Goal: Task Accomplishment & Management: Use online tool/utility

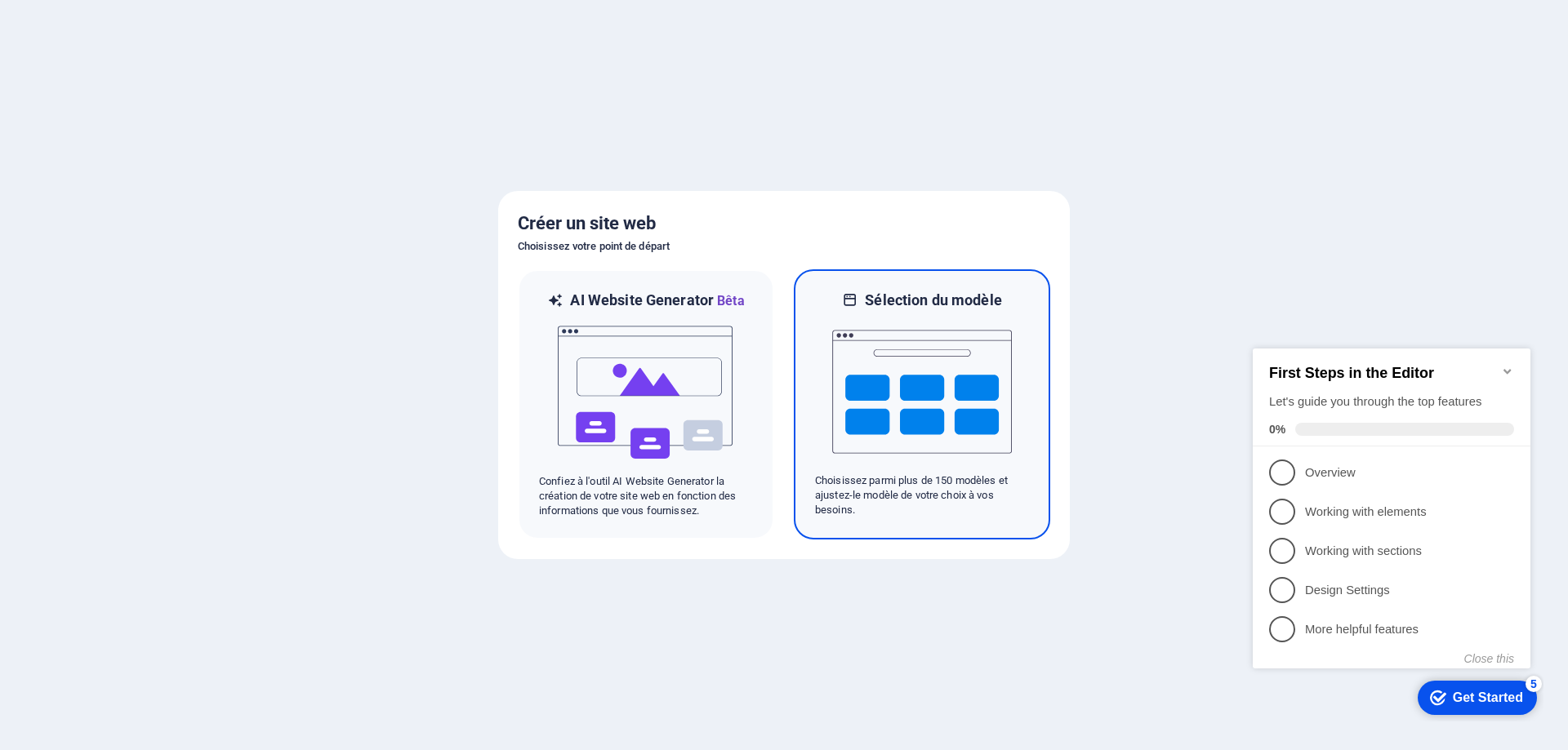
click at [877, 341] on img at bounding box center [922, 392] width 180 height 163
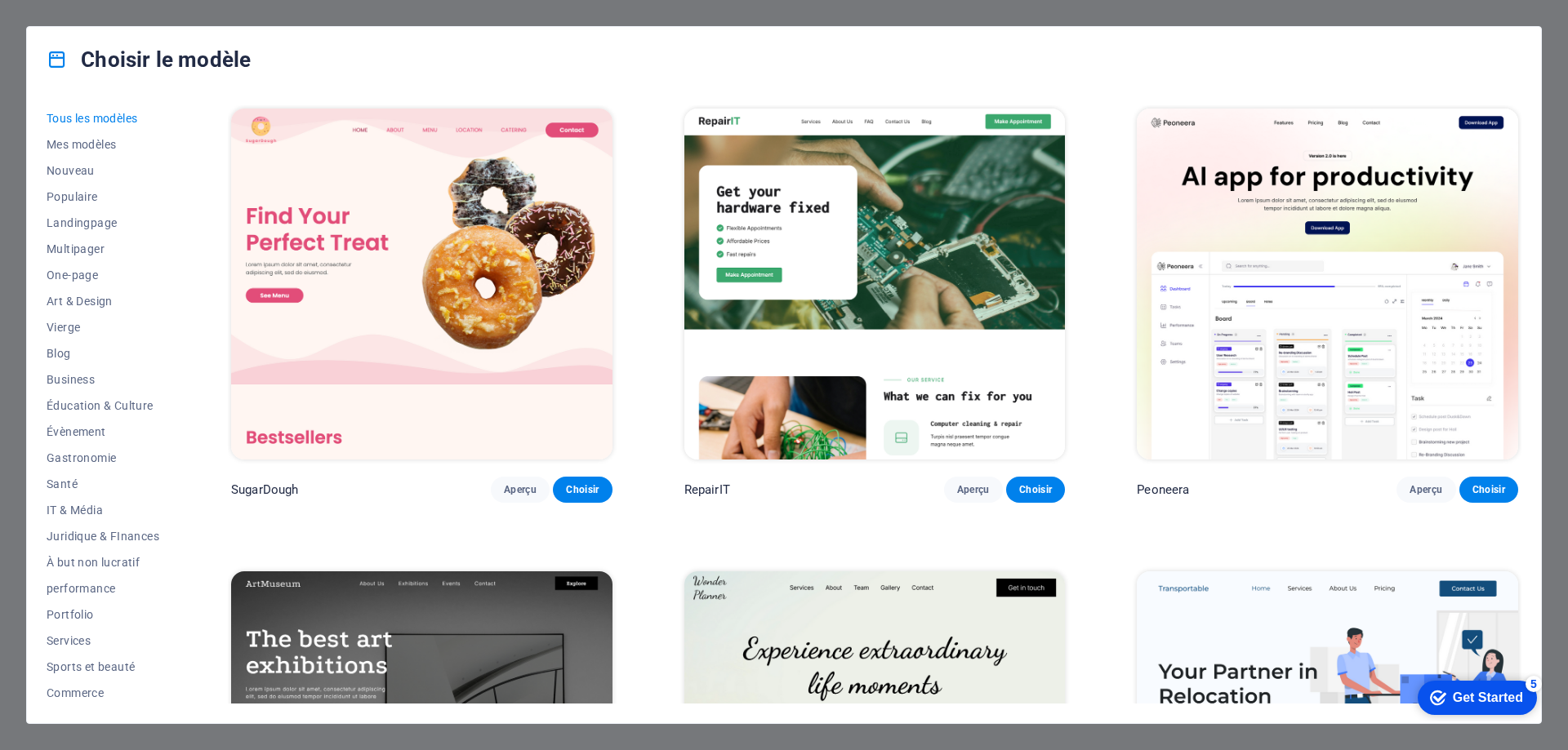
click at [455, 253] on img at bounding box center [421, 284] width 381 height 351
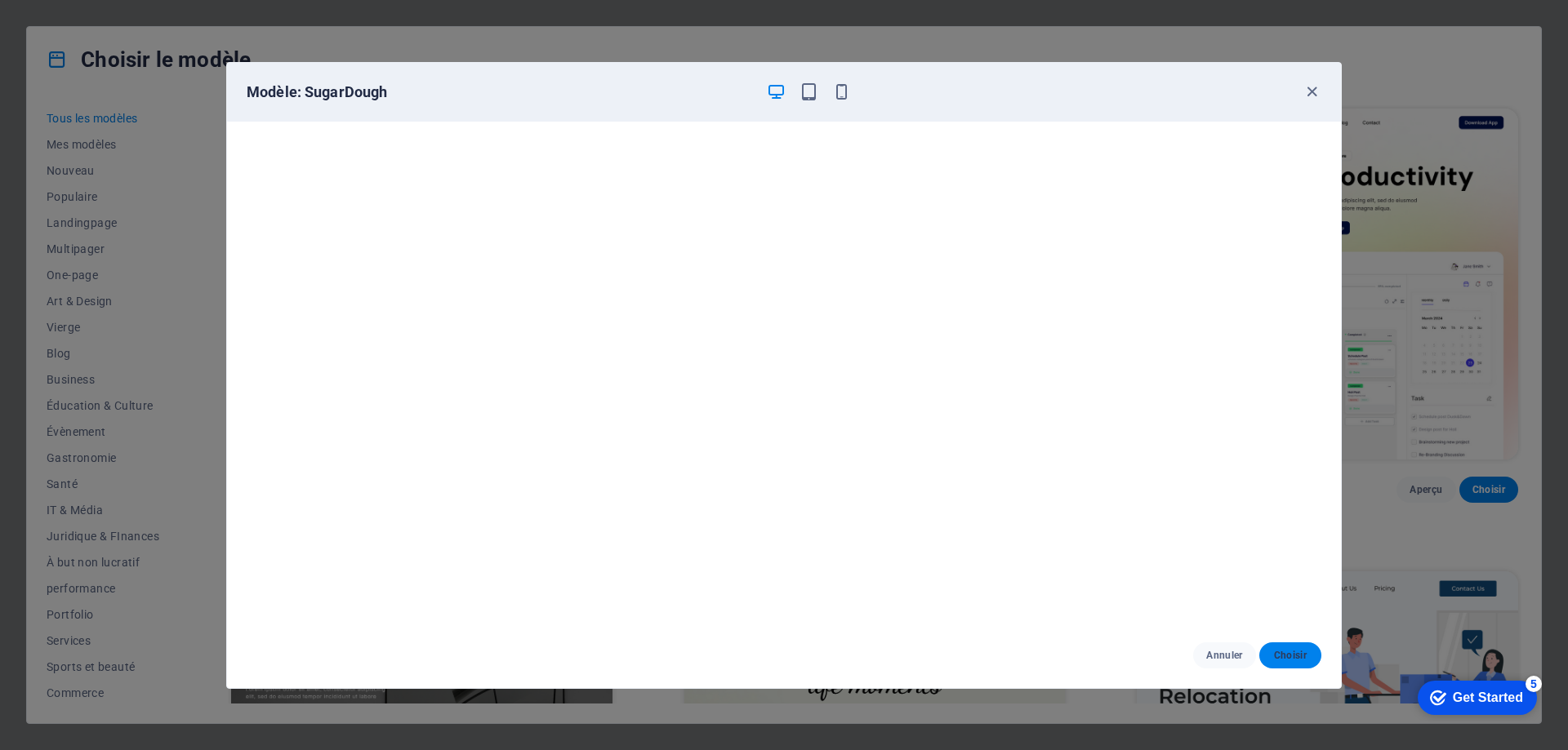
click at [1282, 656] on span "Choisir" at bounding box center [1289, 656] width 36 height 13
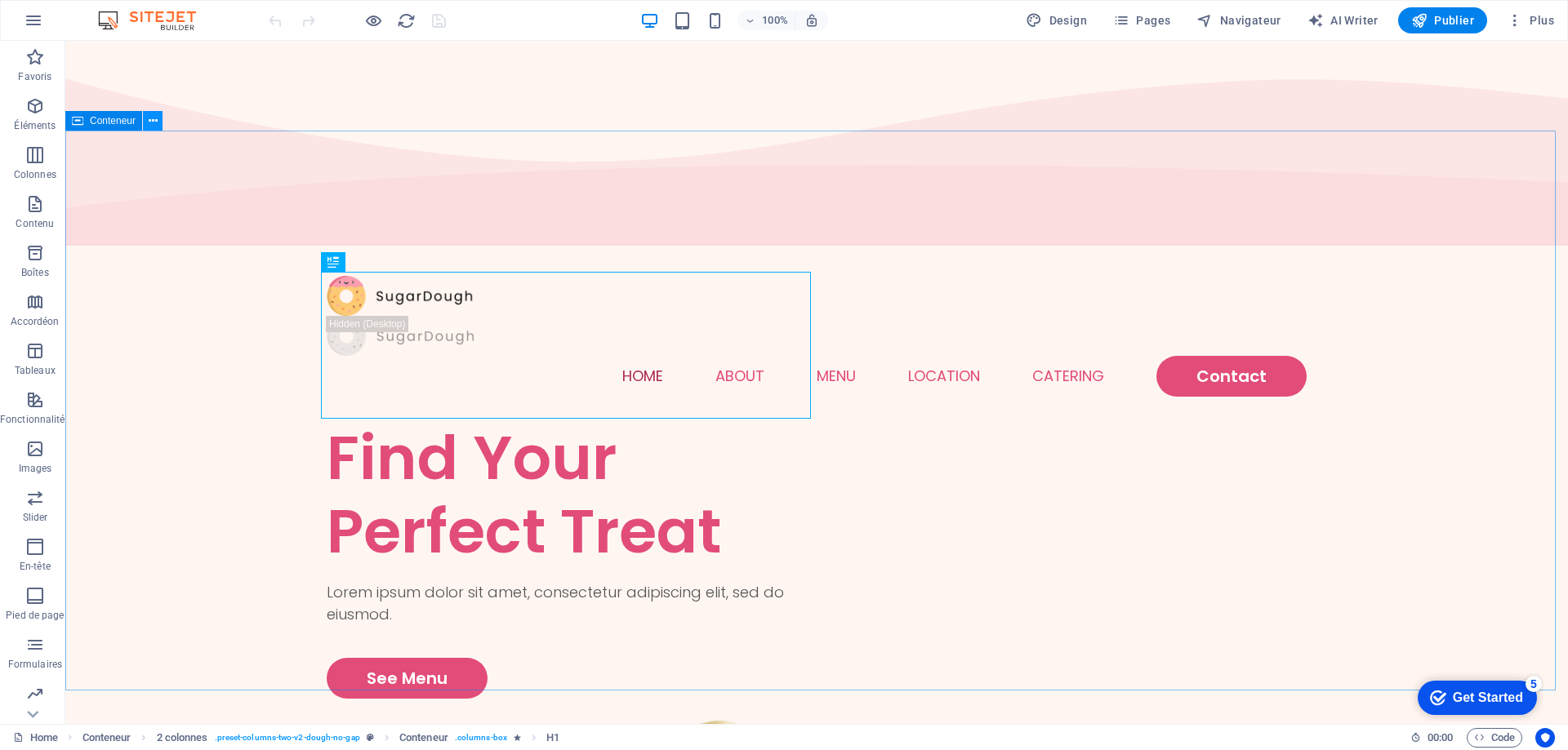
click at [155, 127] on icon at bounding box center [152, 121] width 9 height 17
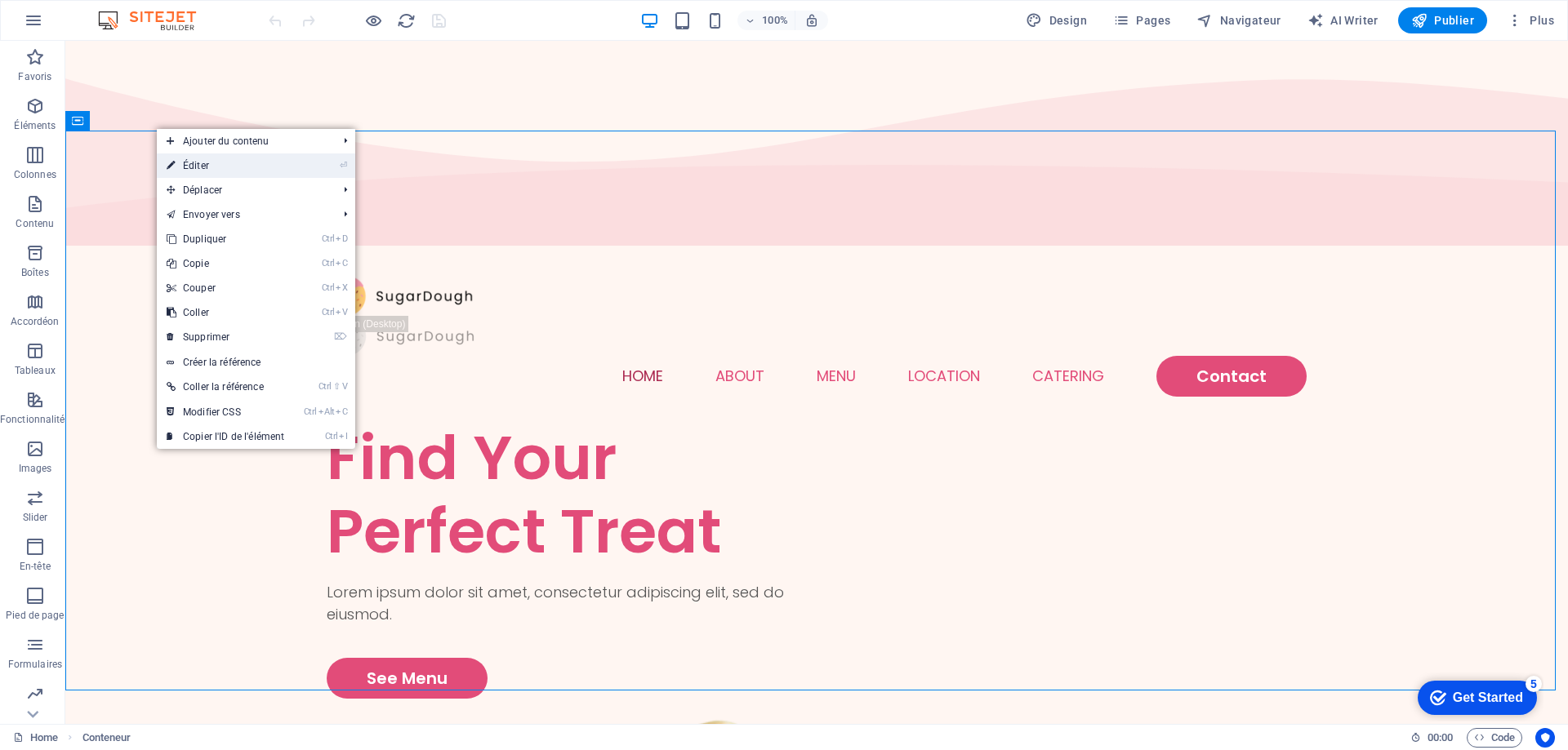
click at [206, 160] on link "⏎ Éditer" at bounding box center [225, 165] width 138 height 24
select select "vh"
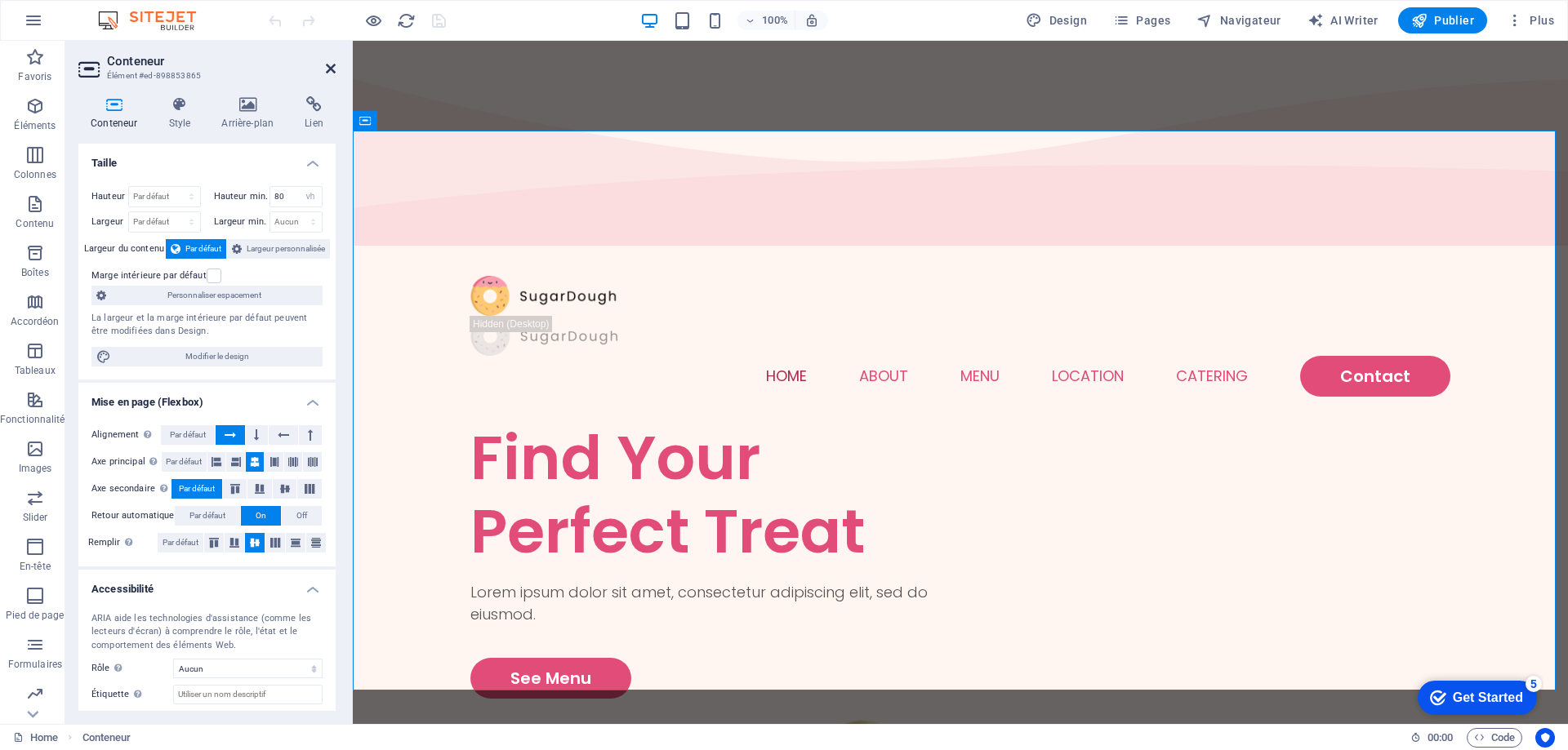
click at [327, 66] on icon at bounding box center [331, 69] width 10 height 13
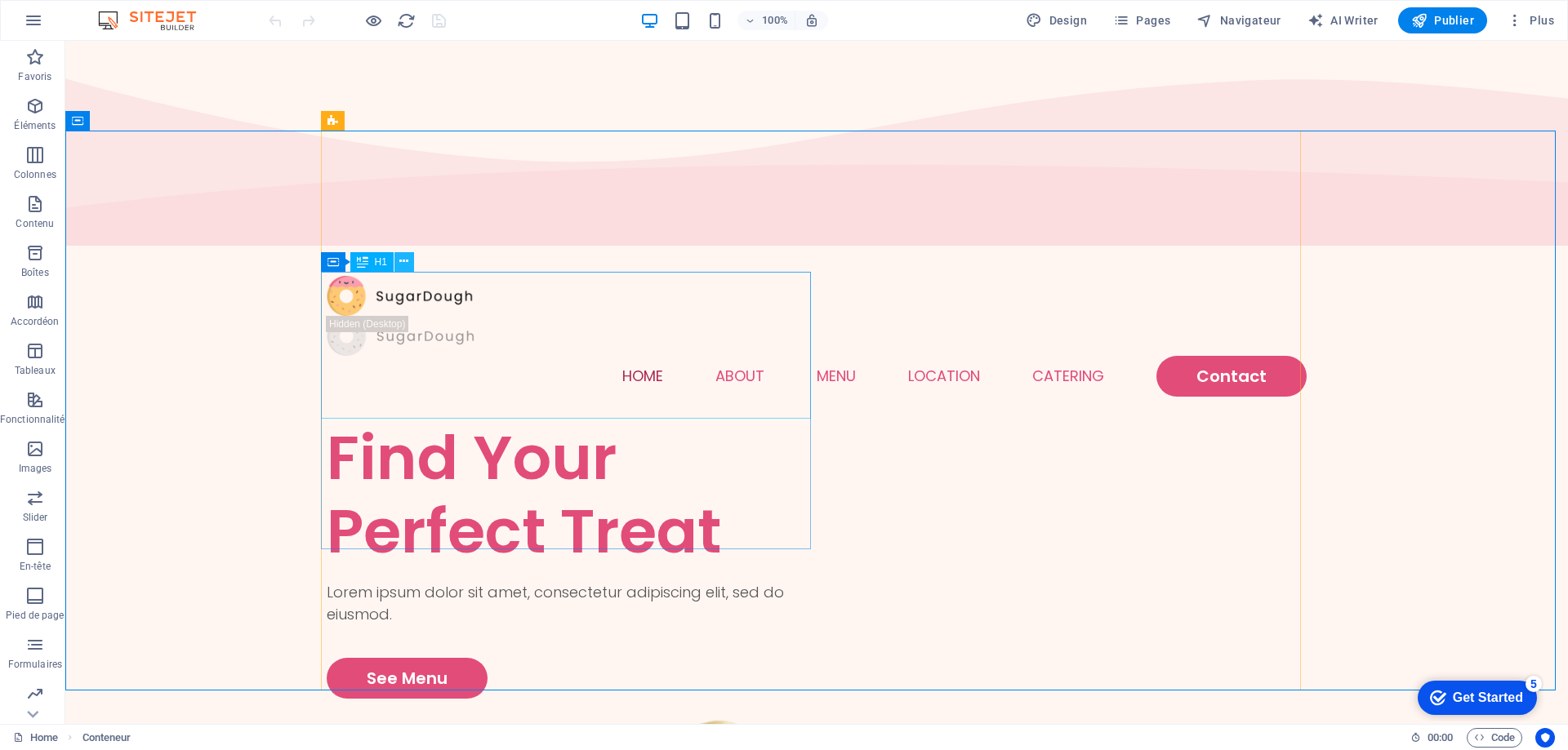
click at [408, 264] on icon at bounding box center [403, 262] width 9 height 17
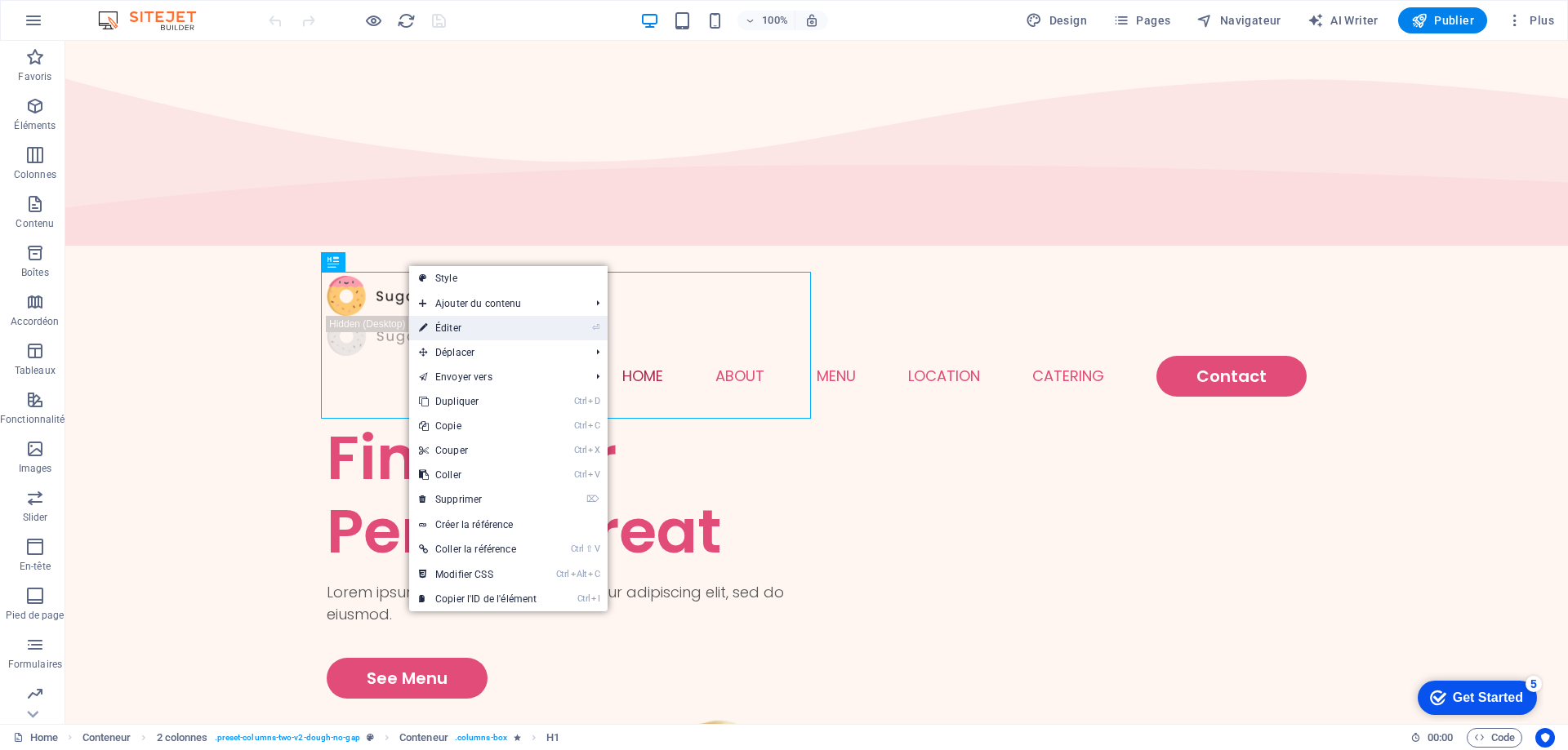
click at [455, 328] on link "⏎ Éditer" at bounding box center [477, 327] width 138 height 24
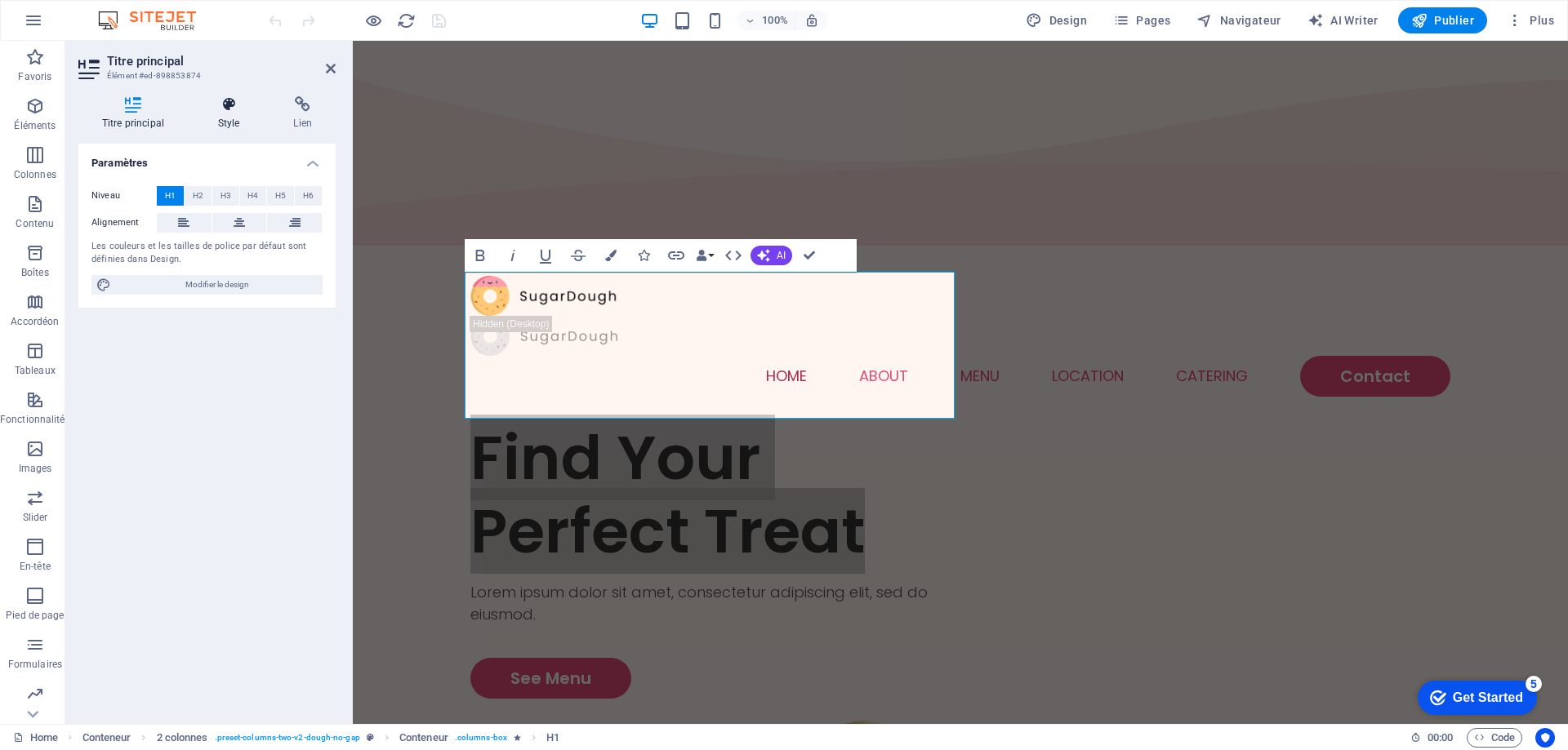
click at [229, 111] on icon at bounding box center [229, 104] width 69 height 16
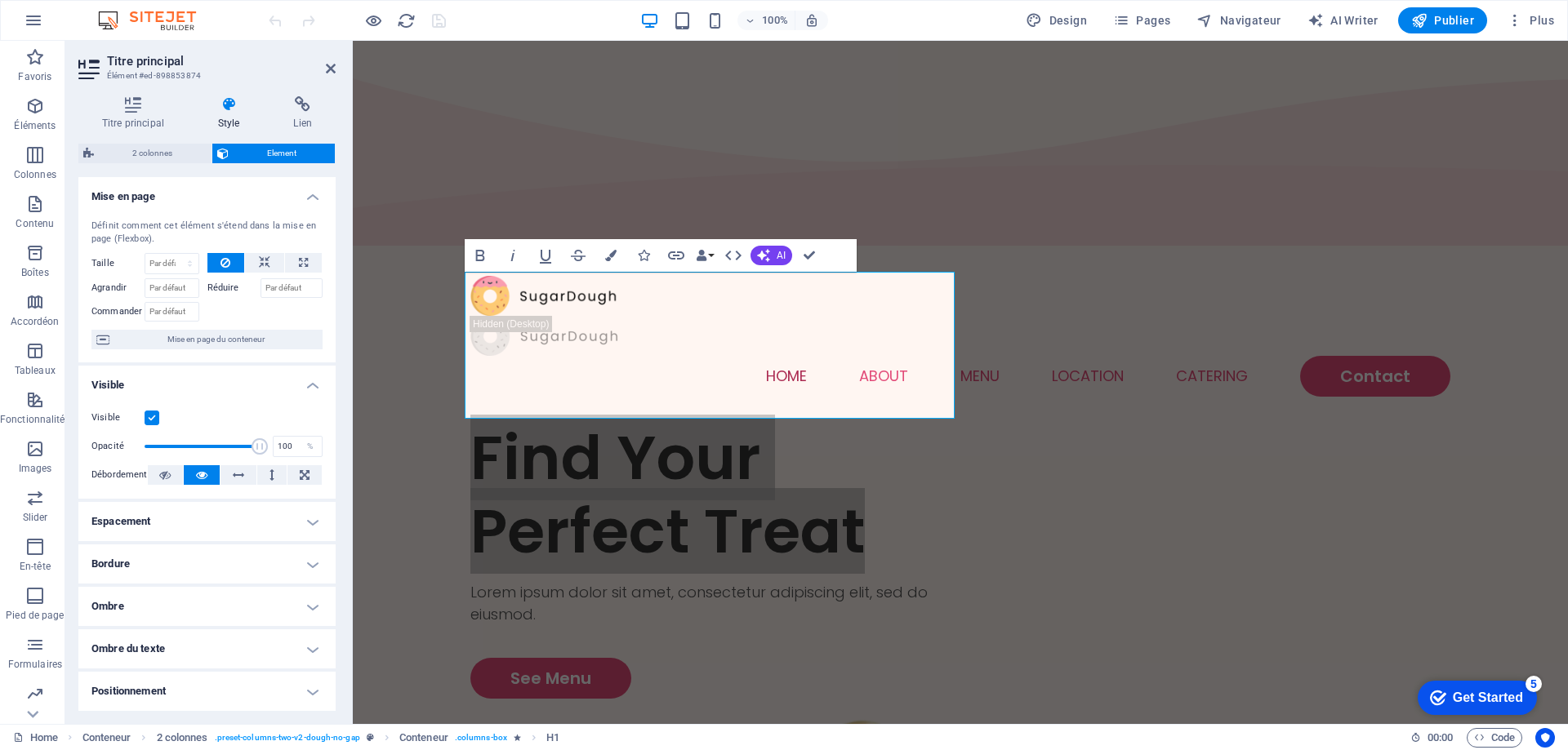
click at [308, 197] on h4 "Mise en page" at bounding box center [206, 191] width 257 height 30
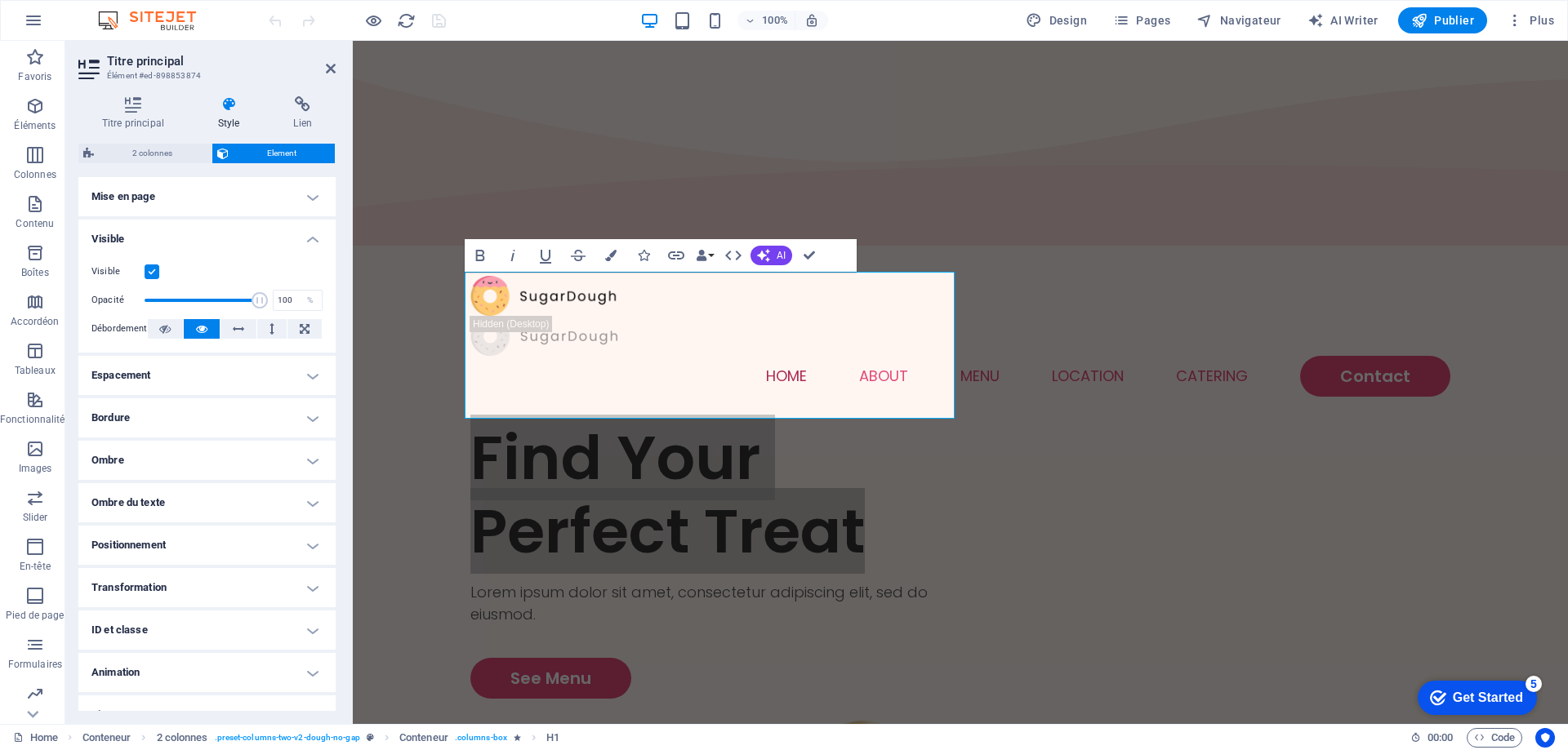
click at [303, 240] on h4 "Visible" at bounding box center [206, 234] width 257 height 30
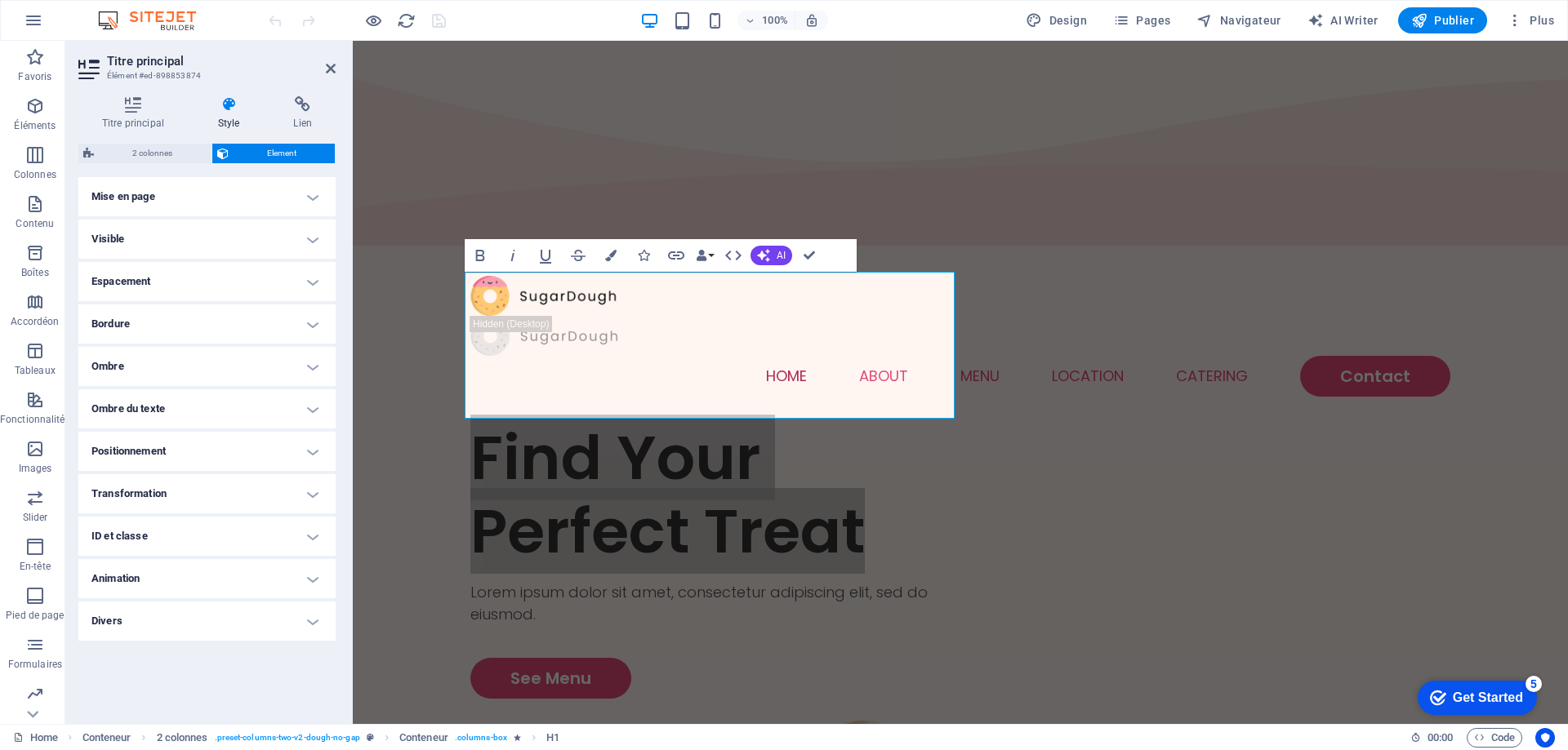
click at [281, 278] on h4 "Espacement" at bounding box center [206, 281] width 257 height 39
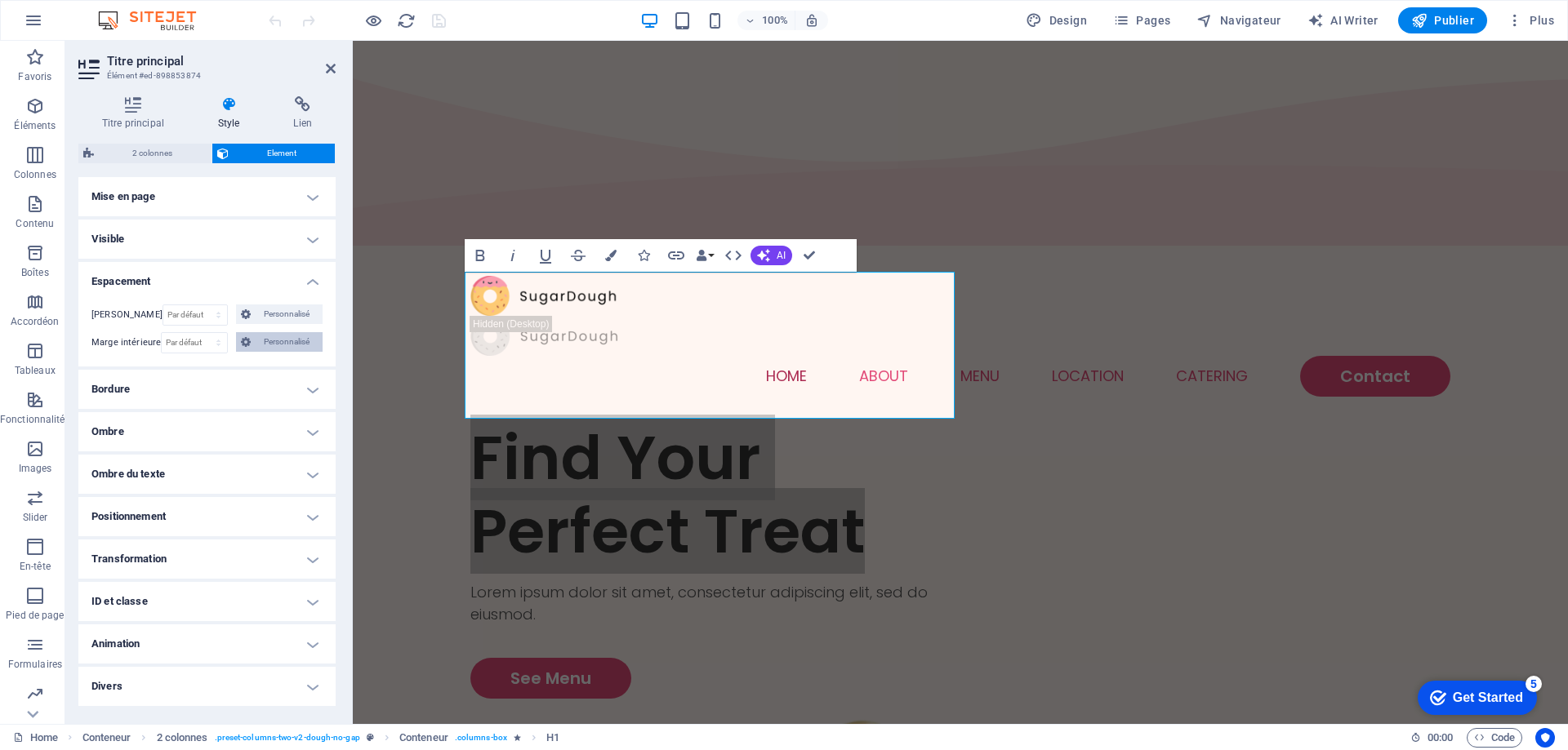
click at [278, 347] on span "Personnalisé" at bounding box center [287, 341] width 63 height 19
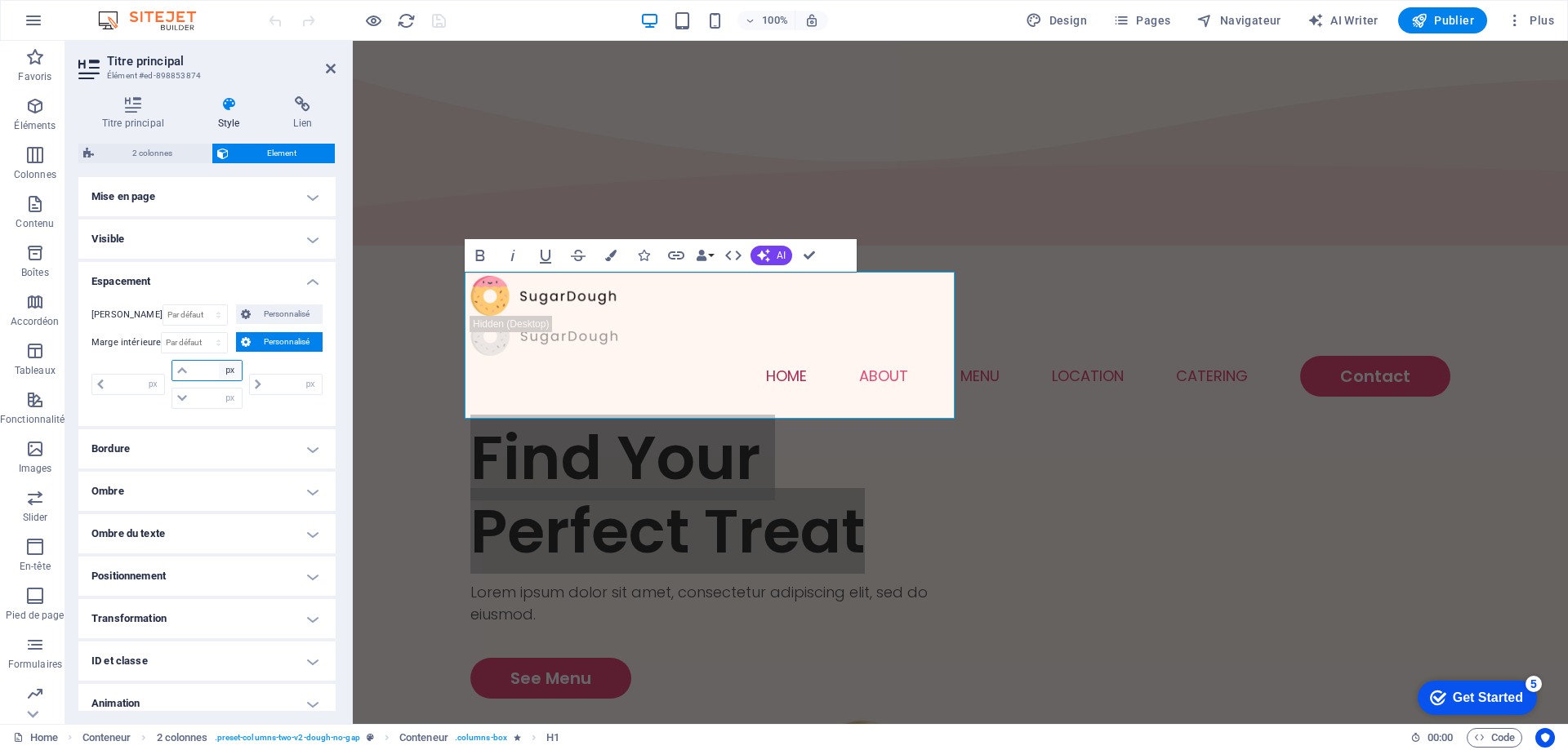
click at [225, 374] on select "px rem % vh vw" at bounding box center [230, 370] width 23 height 19
click at [227, 369] on select "px rem % vh vw" at bounding box center [230, 370] width 23 height 19
